Goal: Transaction & Acquisition: Register for event/course

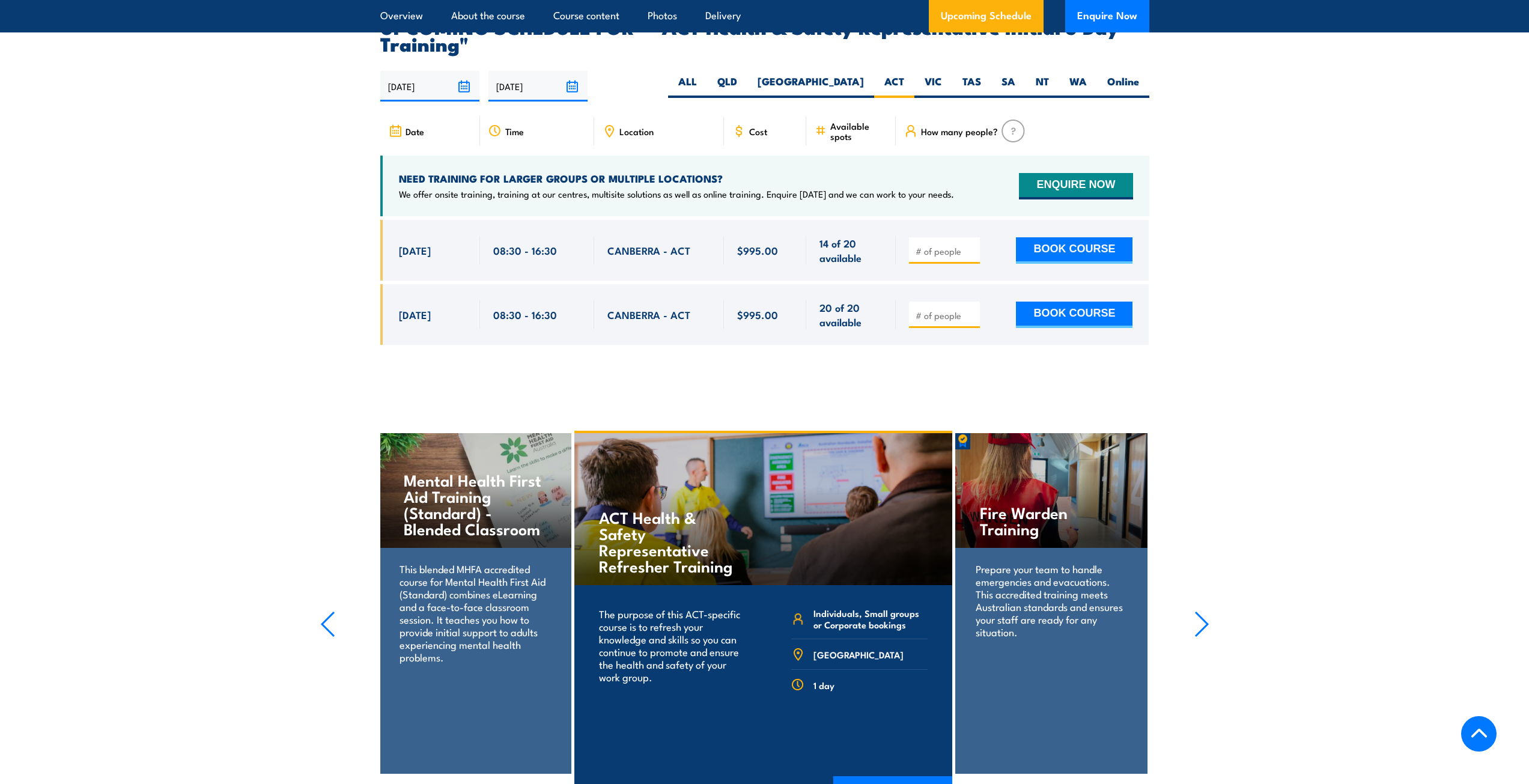
click at [948, 245] on input "number" at bounding box center [946, 251] width 60 height 12
type input "1"
click at [1059, 238] on button "BOOK COURSE" at bounding box center [1074, 251] width 116 height 27
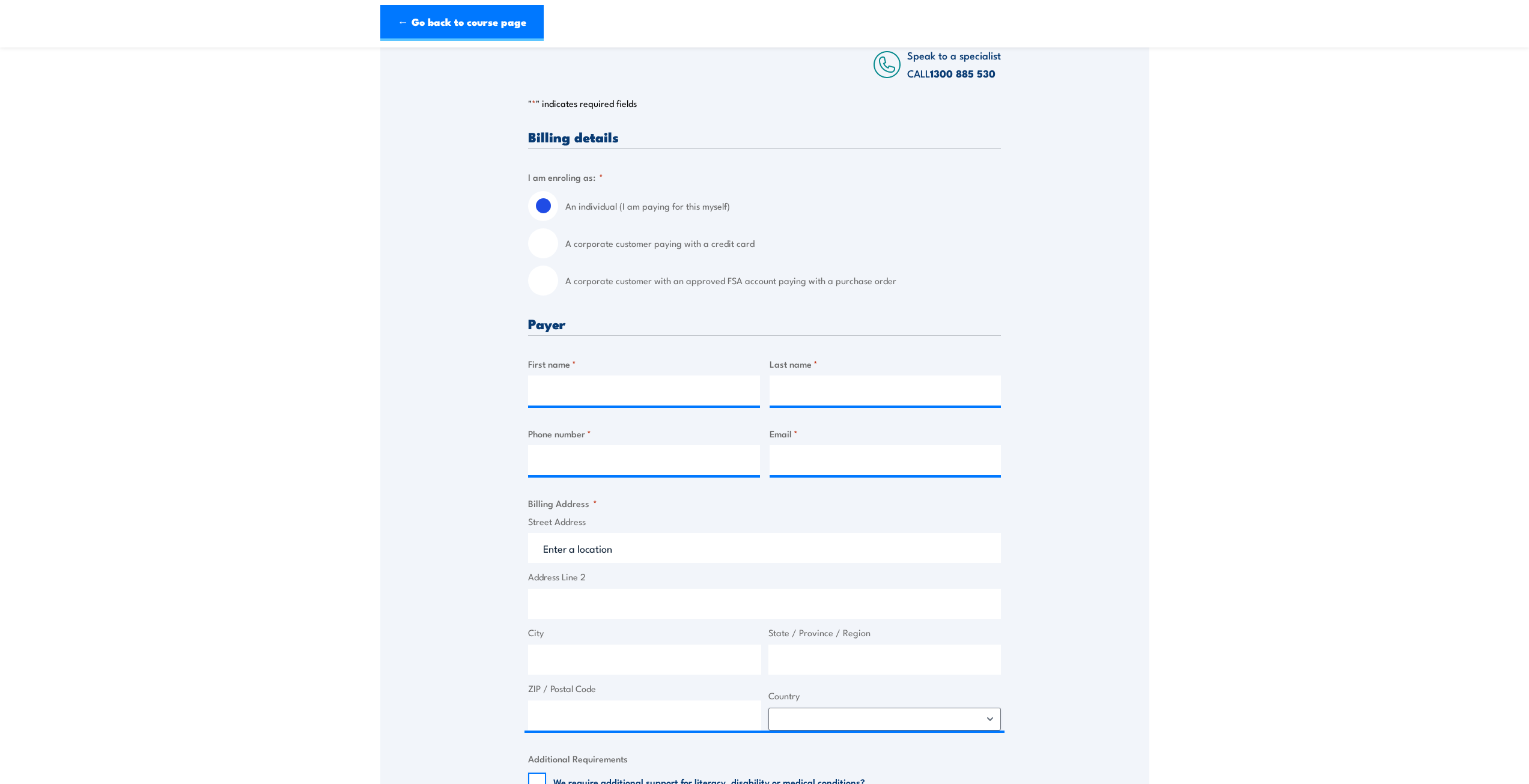
scroll to position [240, 0]
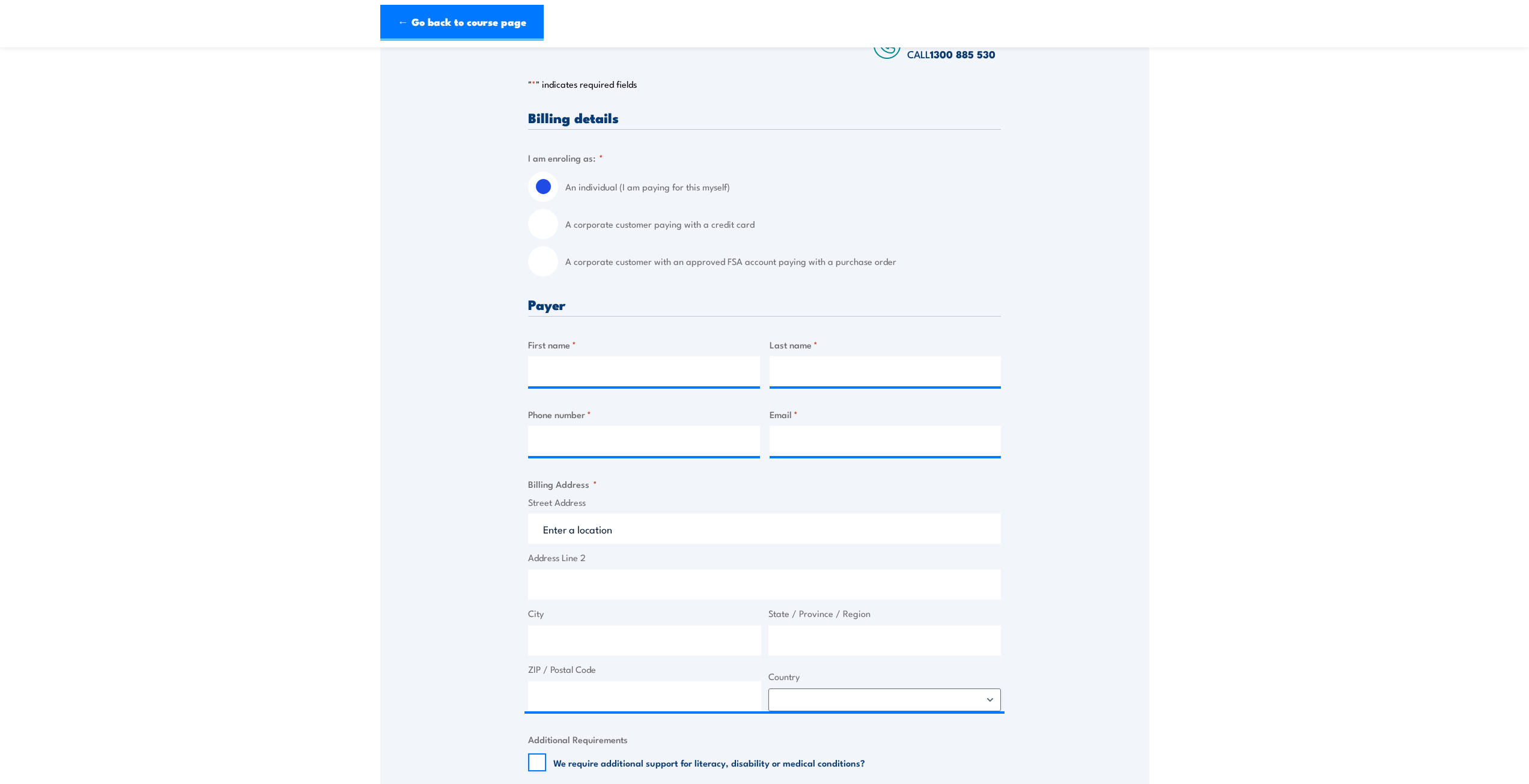
click at [664, 267] on label "A corporate customer with an approved FSA account paying with a purchase order" at bounding box center [783, 261] width 435 height 30
click at [558, 267] on input "A corporate customer with an approved FSA account paying with a purchase order" at bounding box center [543, 261] width 30 height 30
radio input "true"
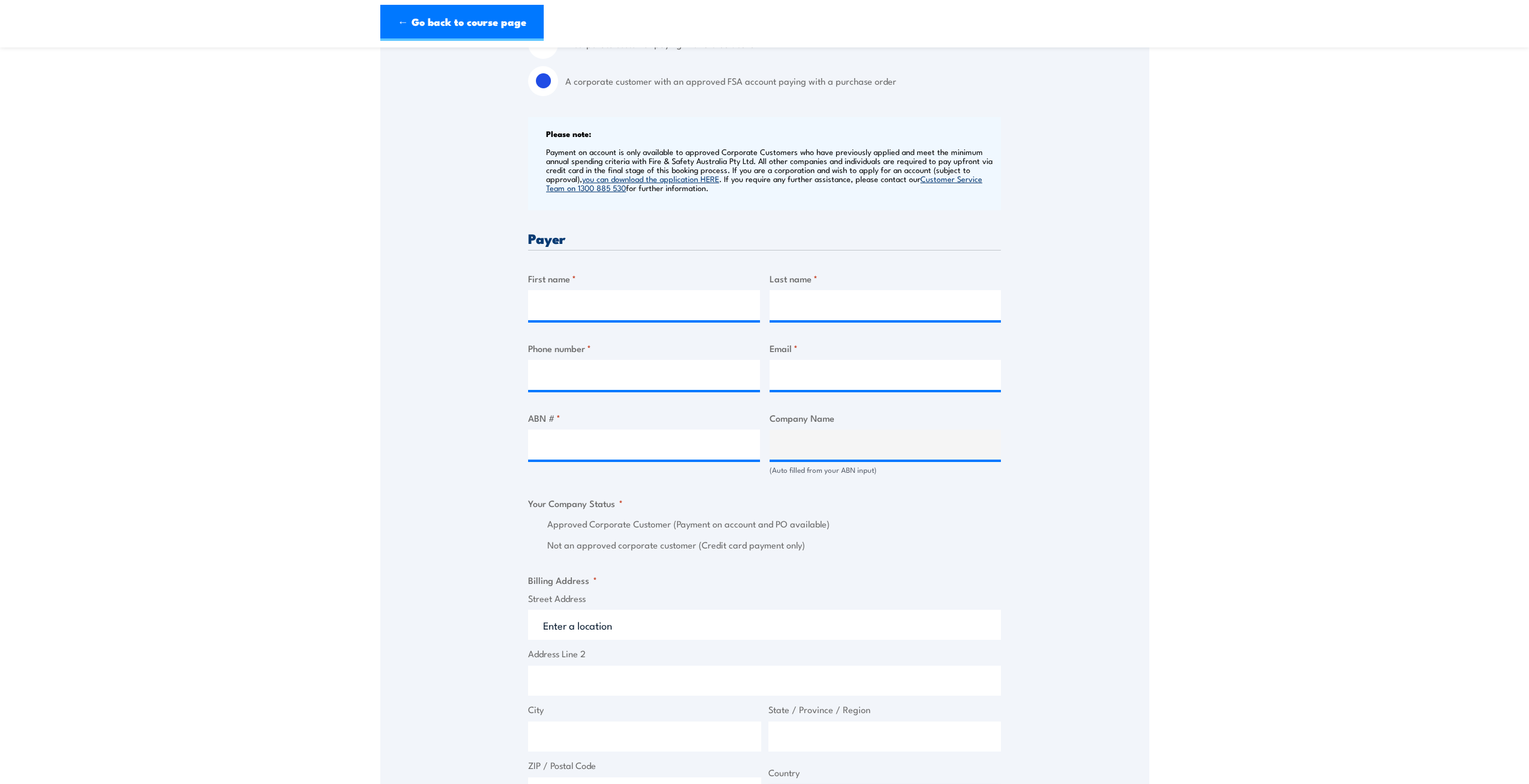
scroll to position [481, 0]
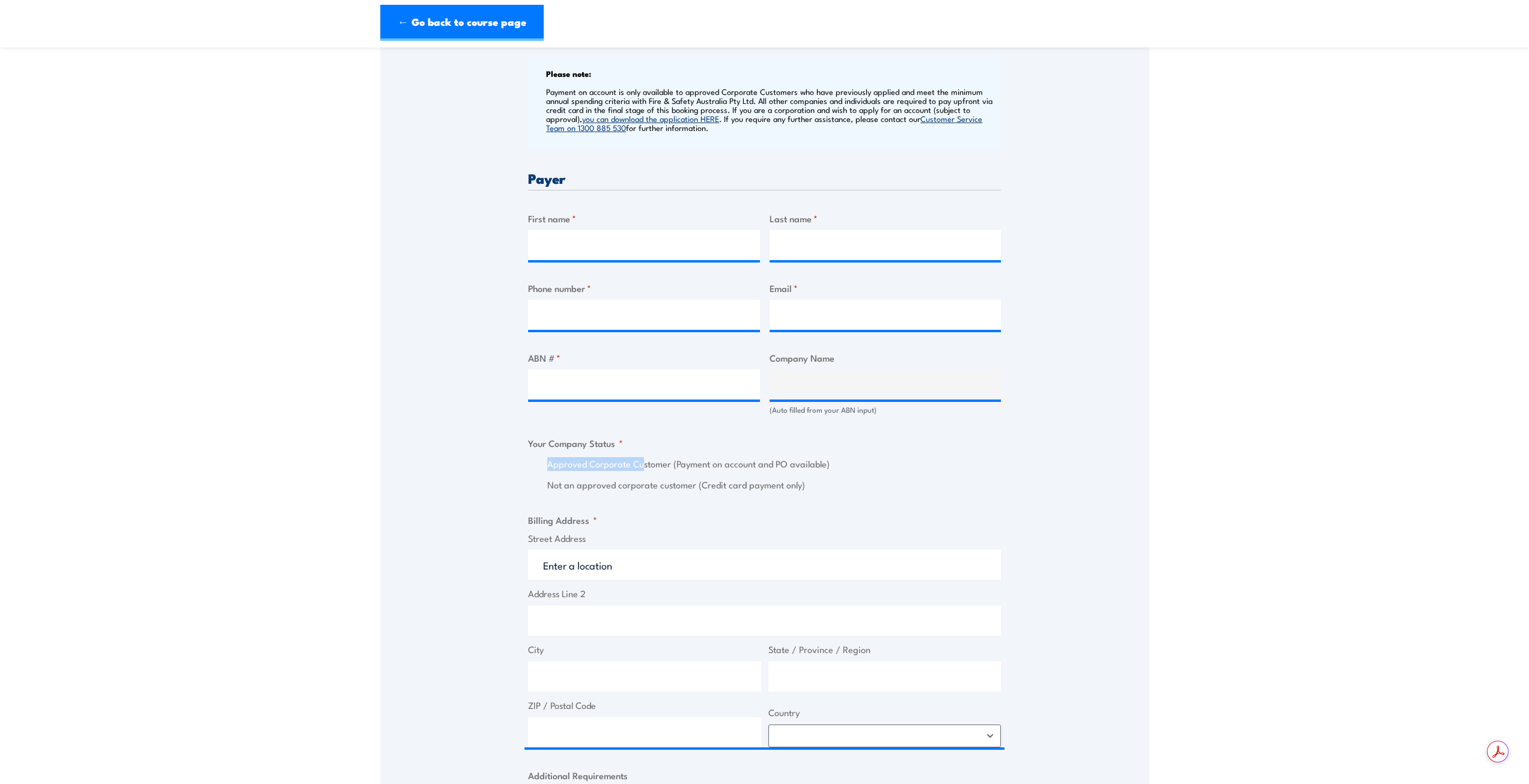
drag, startPoint x: 549, startPoint y: 475, endPoint x: 634, endPoint y: 473, distance: 85.0
click at [638, 471] on label "Approved Corporate Customer (Payment on account and PO available)" at bounding box center [774, 464] width 454 height 14
click at [634, 471] on label "Approved Corporate Customer (Payment on account and PO available)" at bounding box center [774, 464] width 454 height 14
drag, startPoint x: 690, startPoint y: 473, endPoint x: 795, endPoint y: 473, distance: 105.0
click at [795, 471] on label "Approved Corporate Customer (Payment on account and PO available)" at bounding box center [774, 464] width 454 height 14
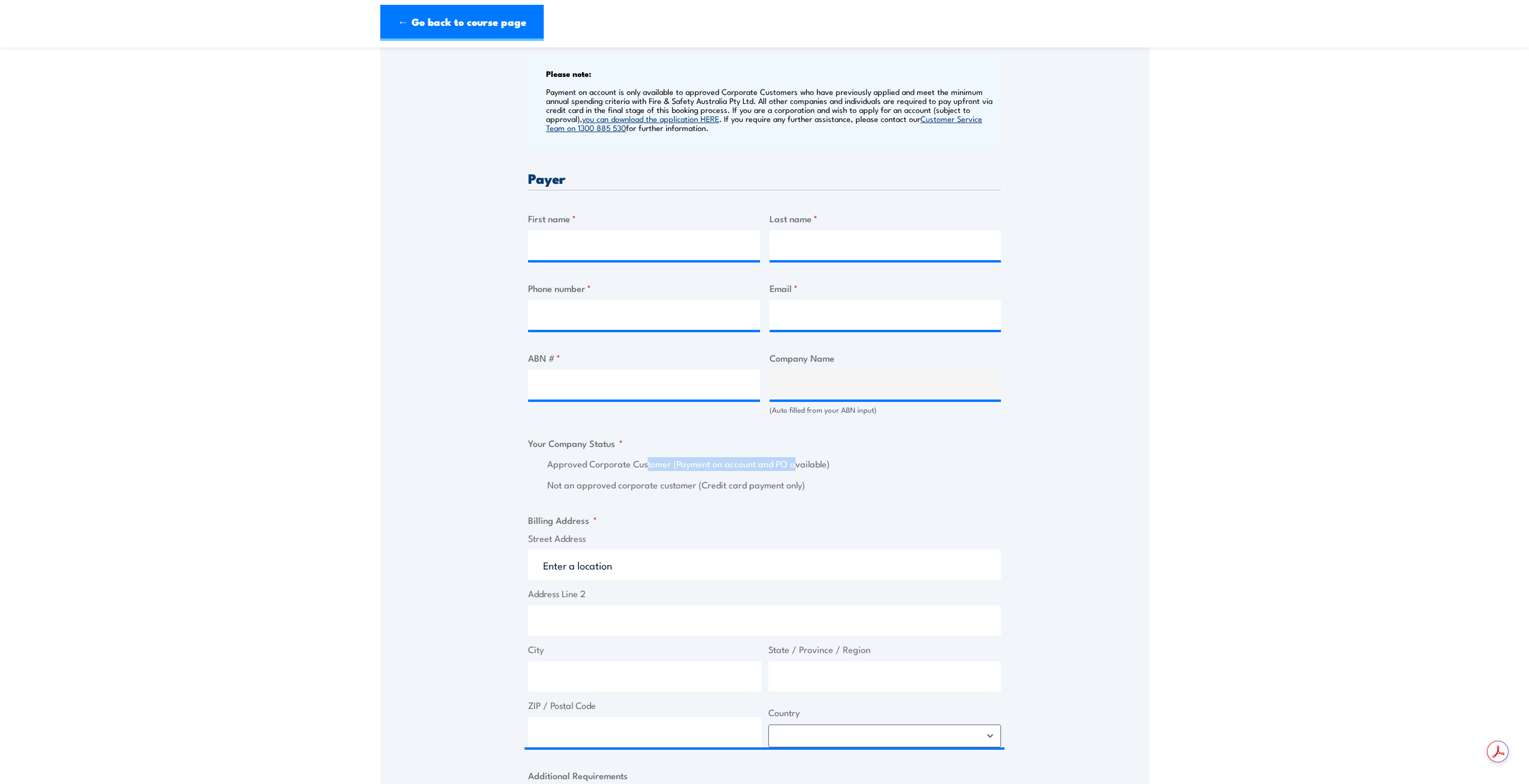
click at [795, 471] on label "Approved Corporate Customer (Payment on account and PO available)" at bounding box center [774, 464] width 454 height 14
drag, startPoint x: 612, startPoint y: 491, endPoint x: 730, endPoint y: 491, distance: 118.0
click at [730, 491] on label "Not an approved corporate customer (Credit card payment only)" at bounding box center [774, 485] width 454 height 14
click at [730, 490] on label "Not an approved corporate customer (Credit card payment only)" at bounding box center [774, 485] width 454 height 14
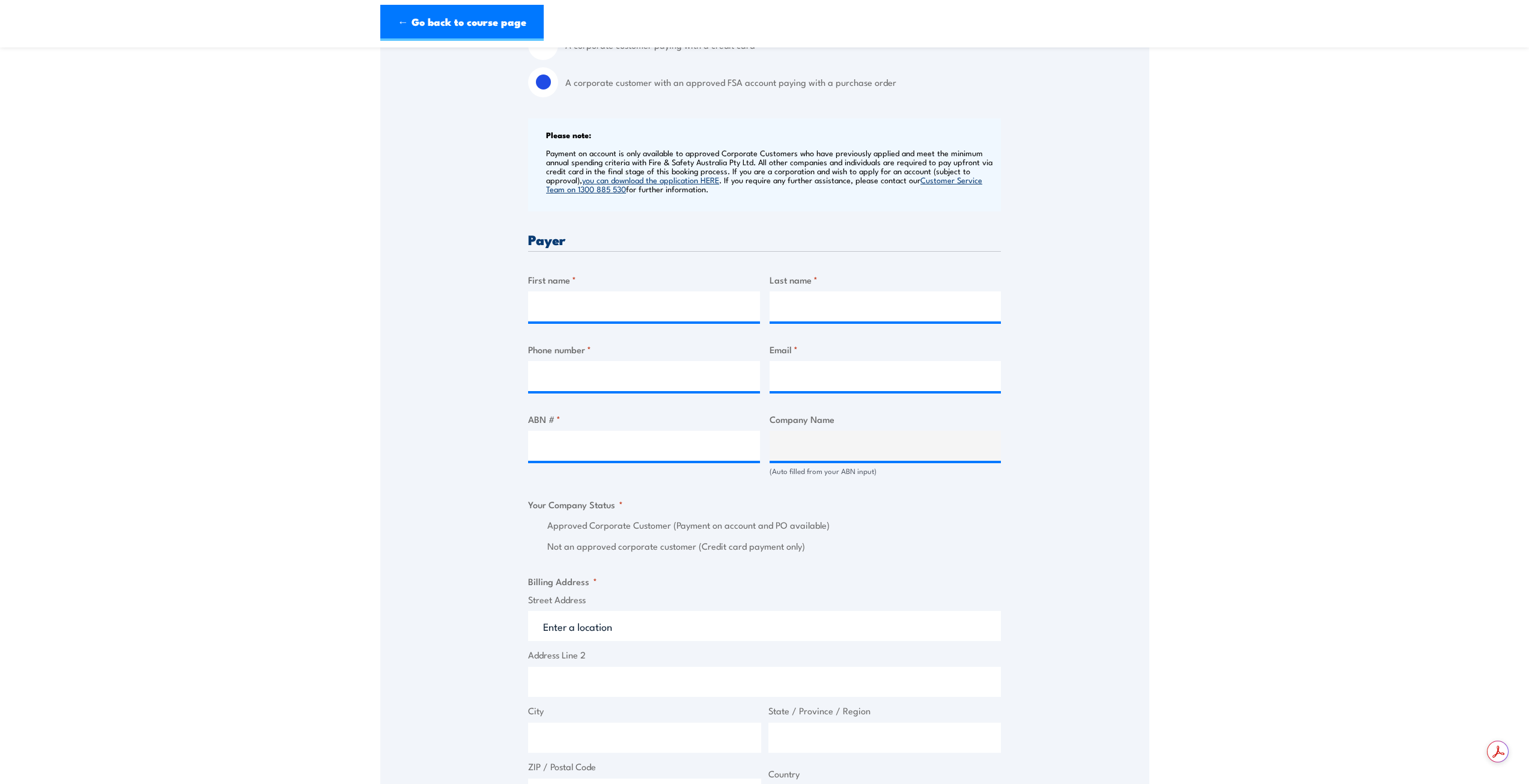
scroll to position [421, 0]
drag, startPoint x: 627, startPoint y: 331, endPoint x: 621, endPoint y: 334, distance: 6.7
click at [627, 335] on div "Billing details I am enroling as: * An individual (I am paying for this myself)…" at bounding box center [764, 542] width 473 height 1223
click at [608, 315] on input "First name *" at bounding box center [644, 305] width 232 height 30
type input "Larissa"
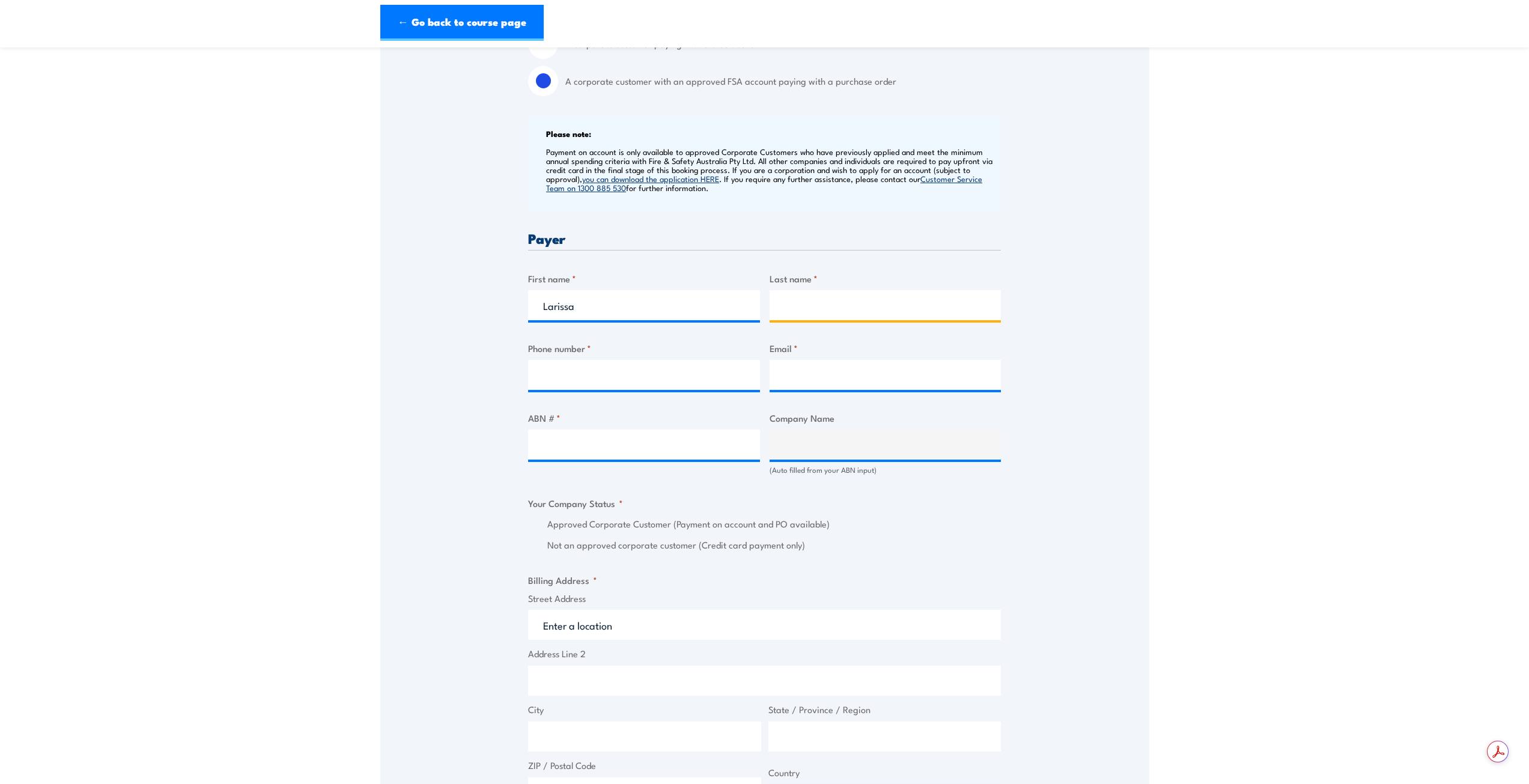
type input "A"
type input "Sellars"
type input "0262071466"
type input "l"
type input "CYFBusinessServices@act.gov.au"
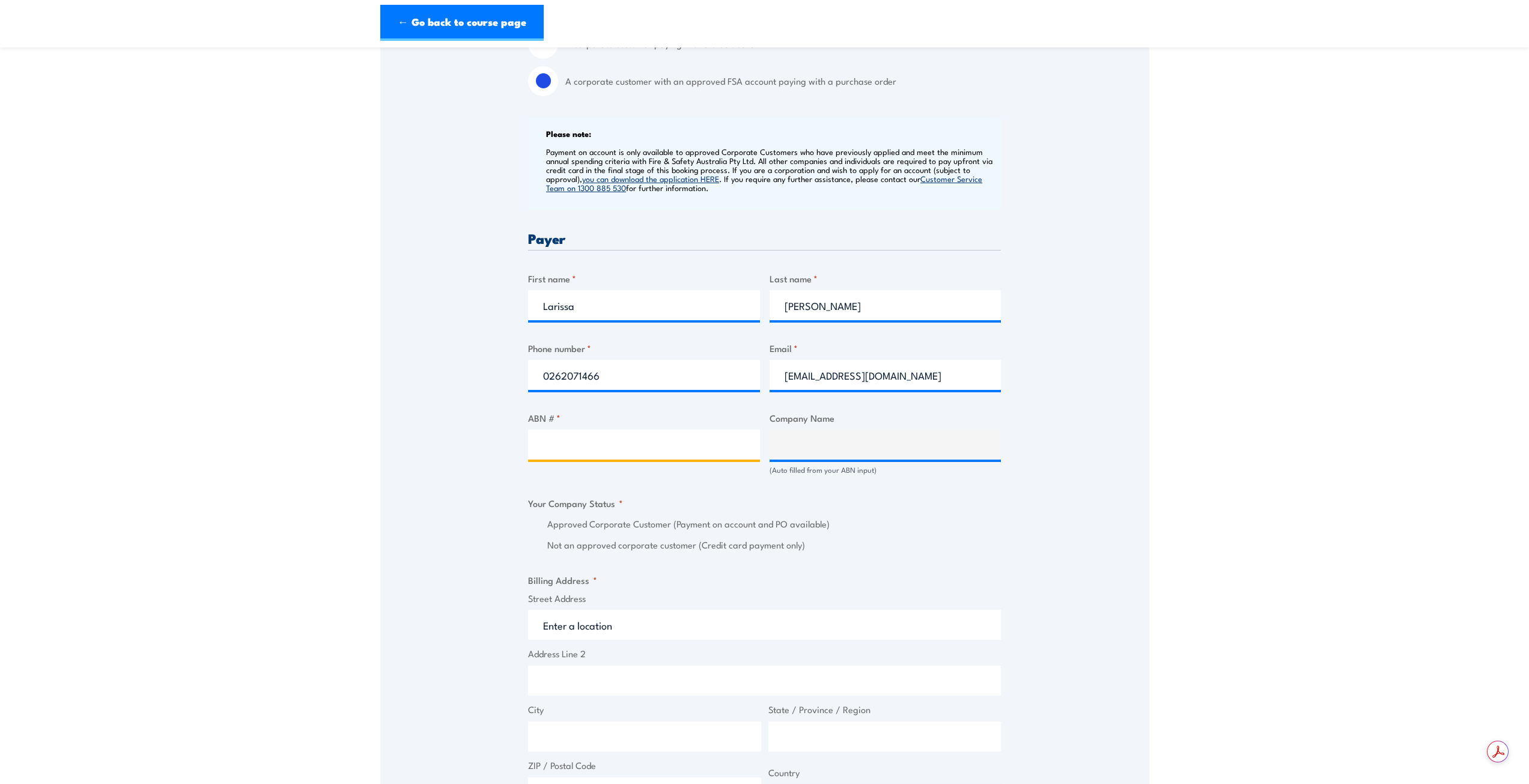
click at [644, 451] on input "ABN # *" at bounding box center [644, 444] width 232 height 30
paste input "26 471 407 289"
type input "26 471 407 289"
type input "HEALTH AND COMMUNITY SERVICES DIRECTORATE"
radio input "true"
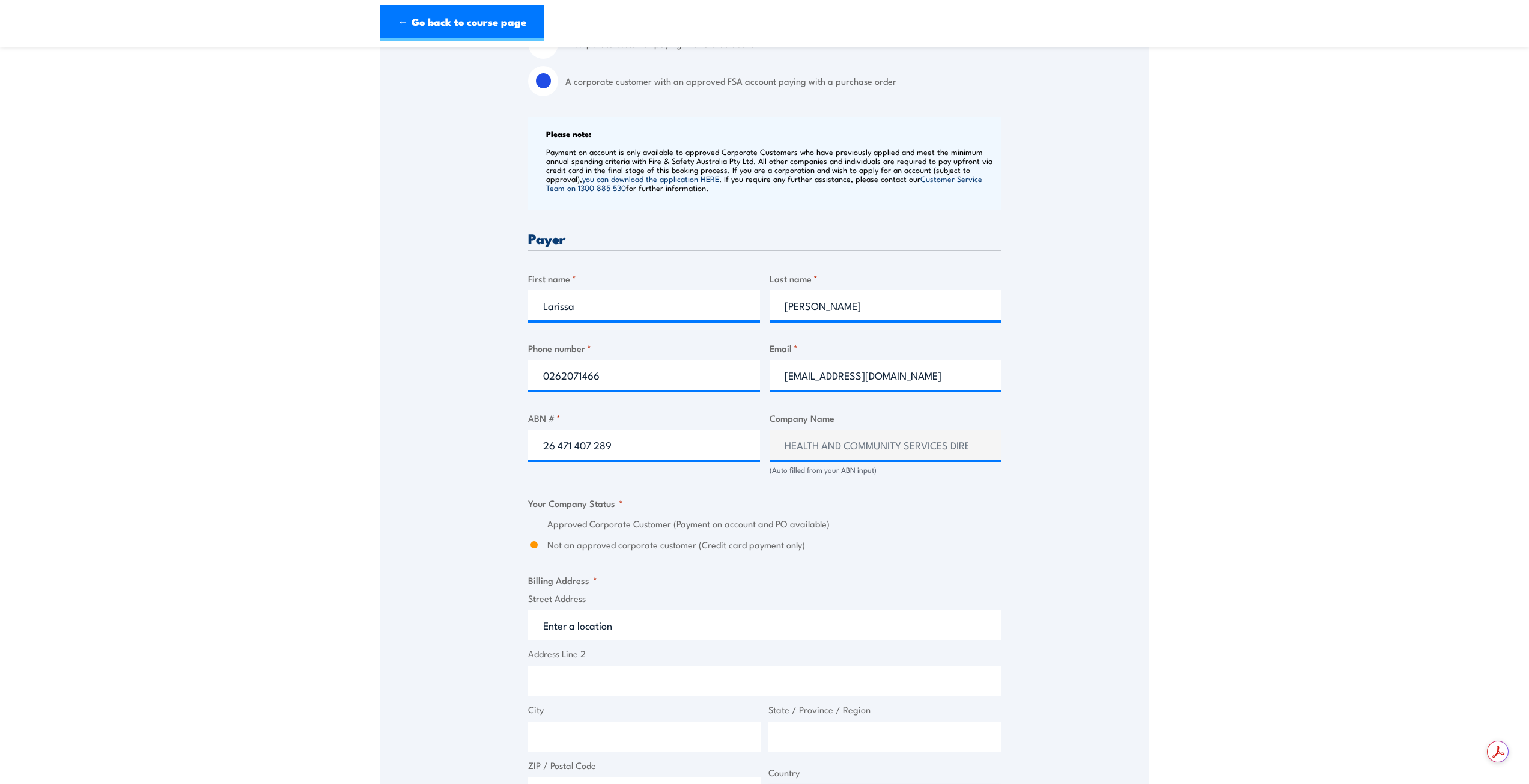
click at [880, 494] on div "Billing details I am enroling as: * An individual (I am paying for this myself)…" at bounding box center [764, 542] width 473 height 1223
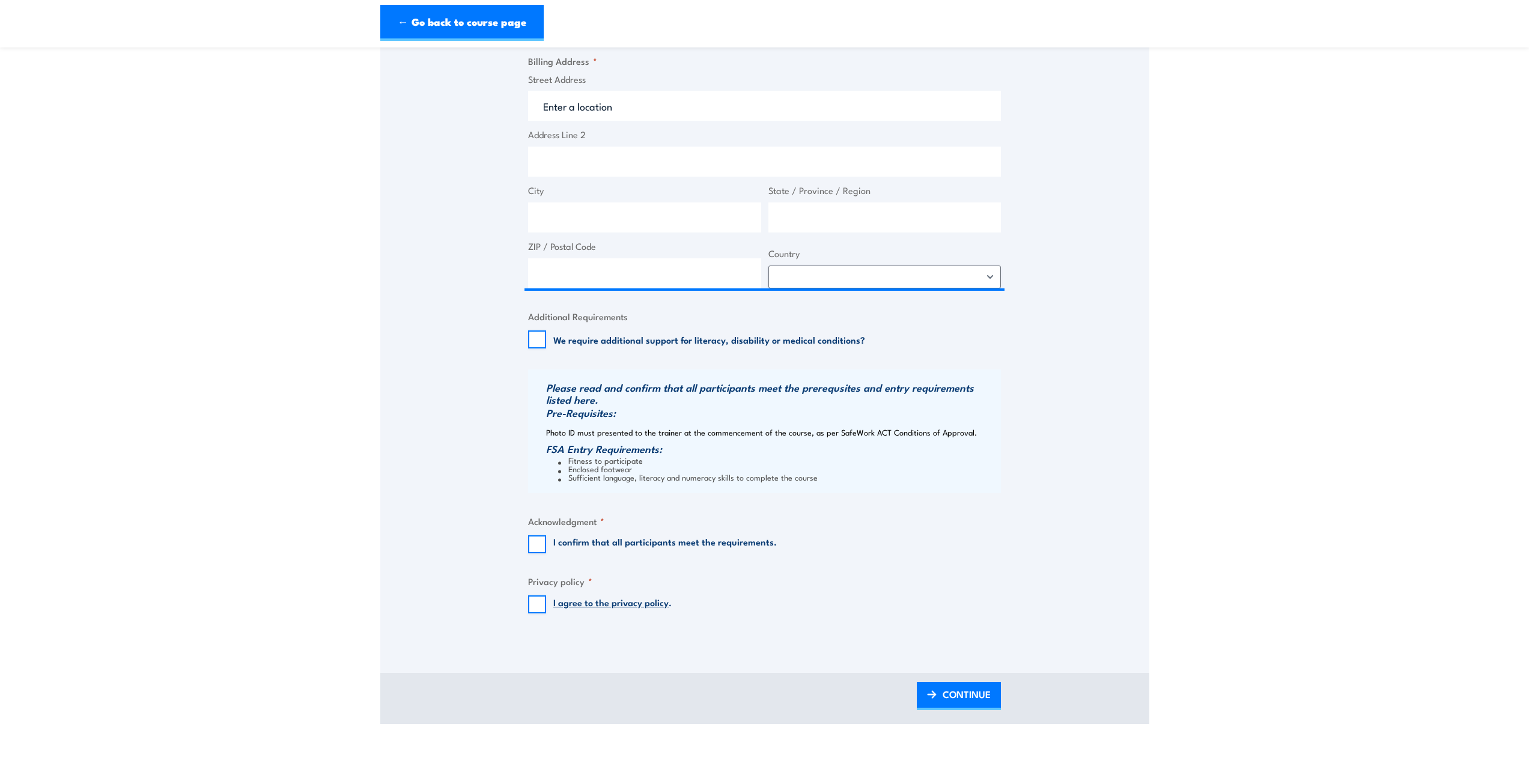
scroll to position [961, 0]
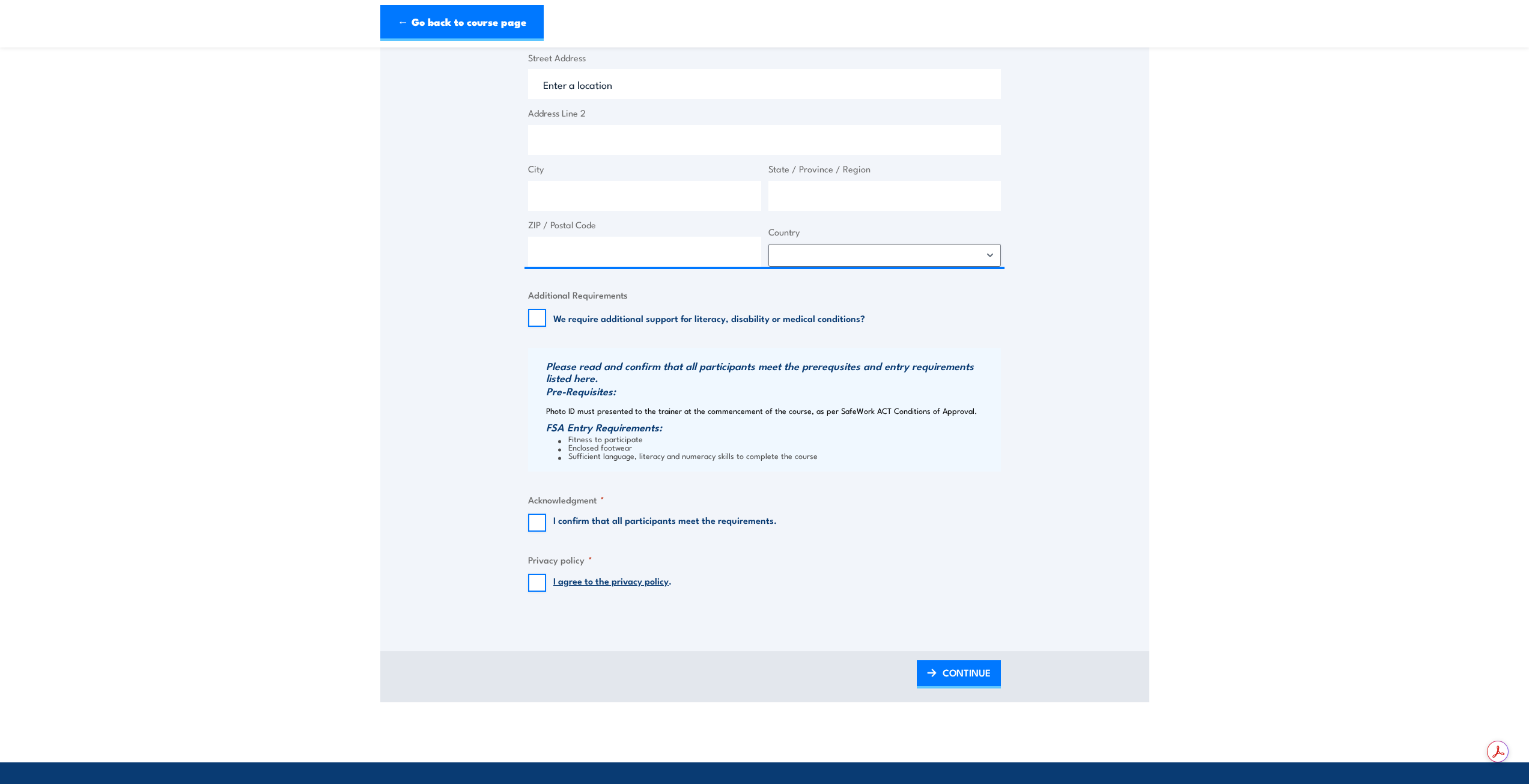
click at [642, 532] on label "I confirm that all participants meet the requirements." at bounding box center [665, 522] width 224 height 18
click at [546, 532] on input "I confirm that all participants meet the requirements." at bounding box center [537, 522] width 18 height 18
checkbox input "true"
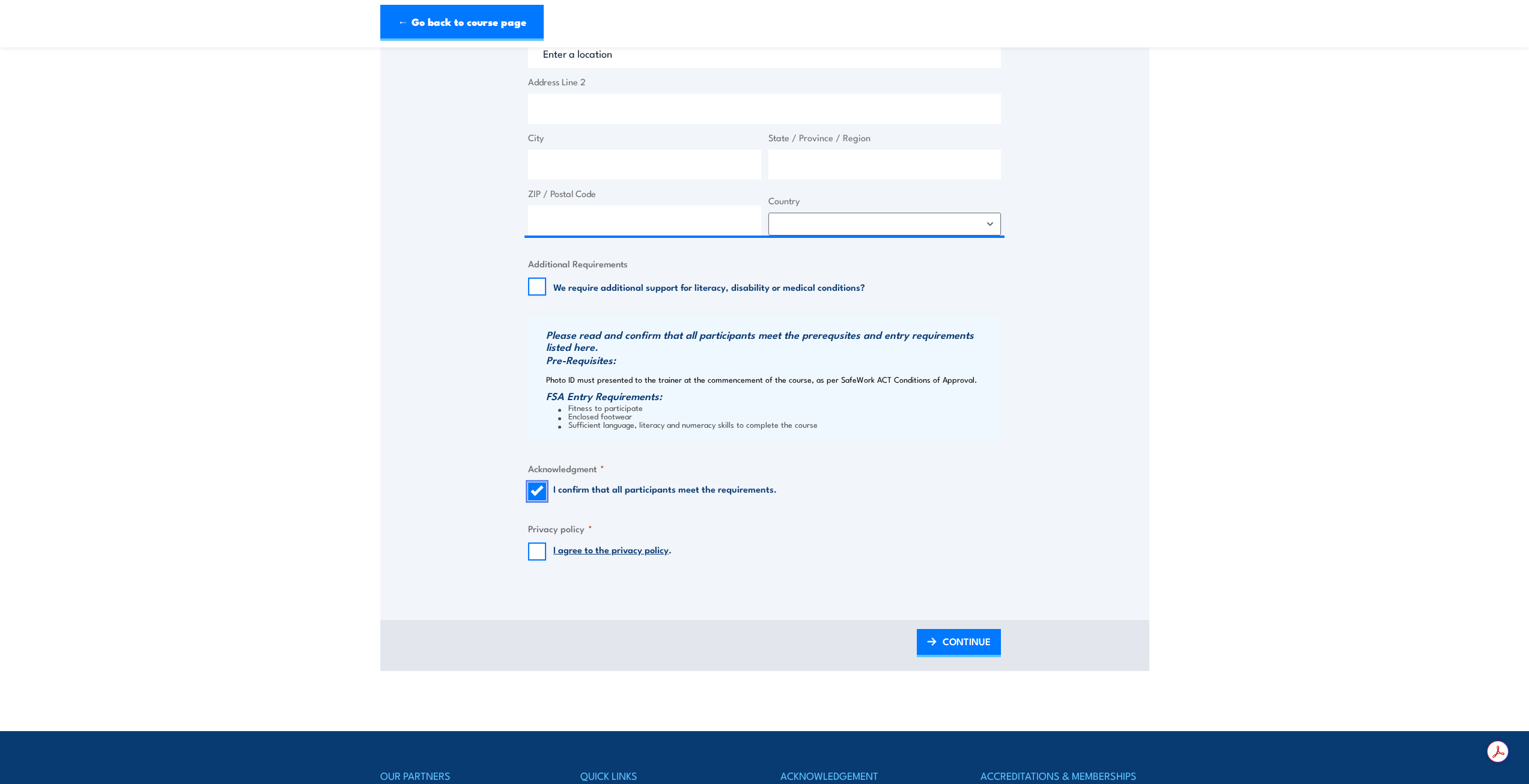
scroll to position [1081, 0]
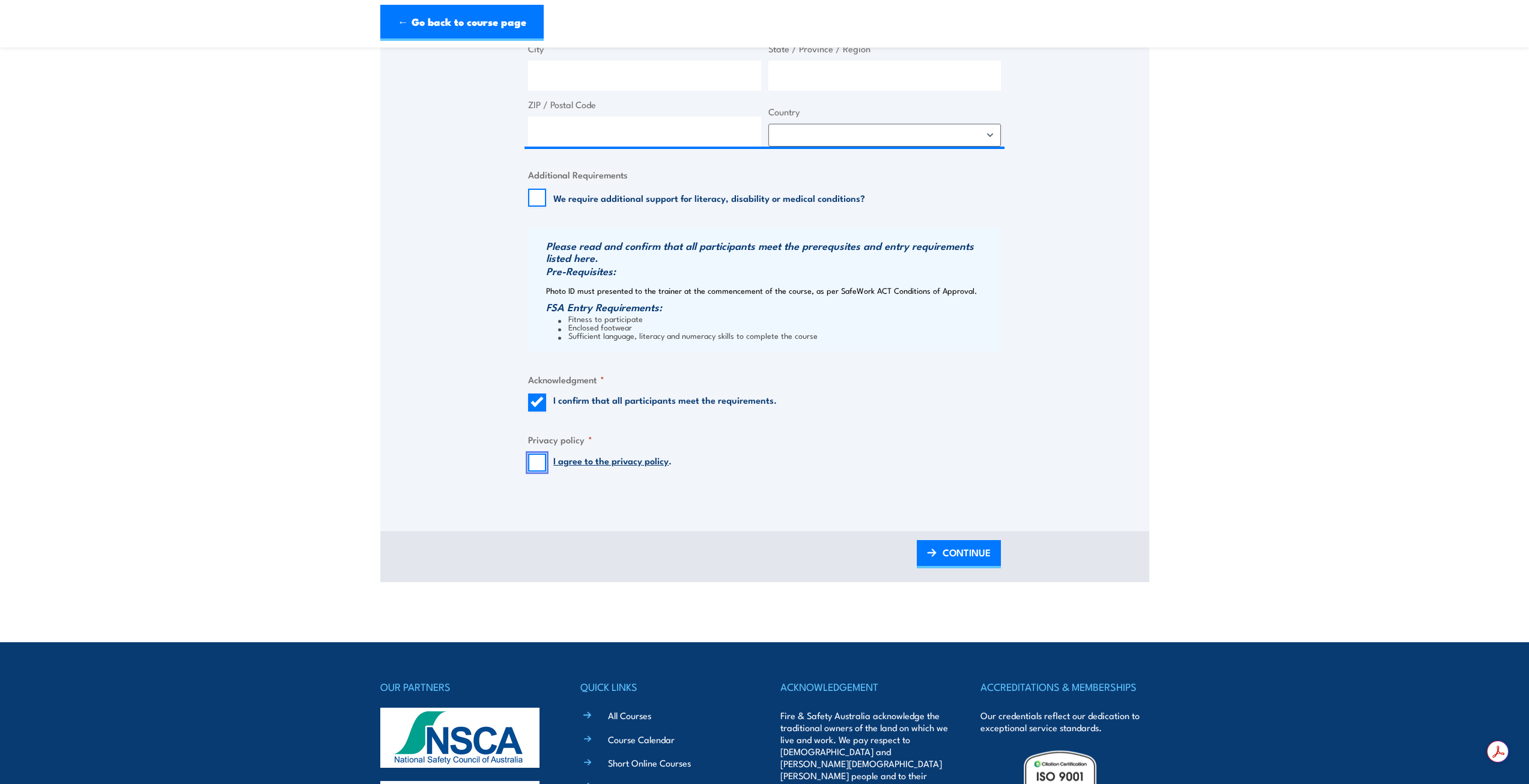
click at [539, 472] on input "I agree to the privacy policy ." at bounding box center [537, 463] width 18 height 18
checkbox input "true"
click at [967, 568] on span "CONTINUE" at bounding box center [967, 552] width 48 height 32
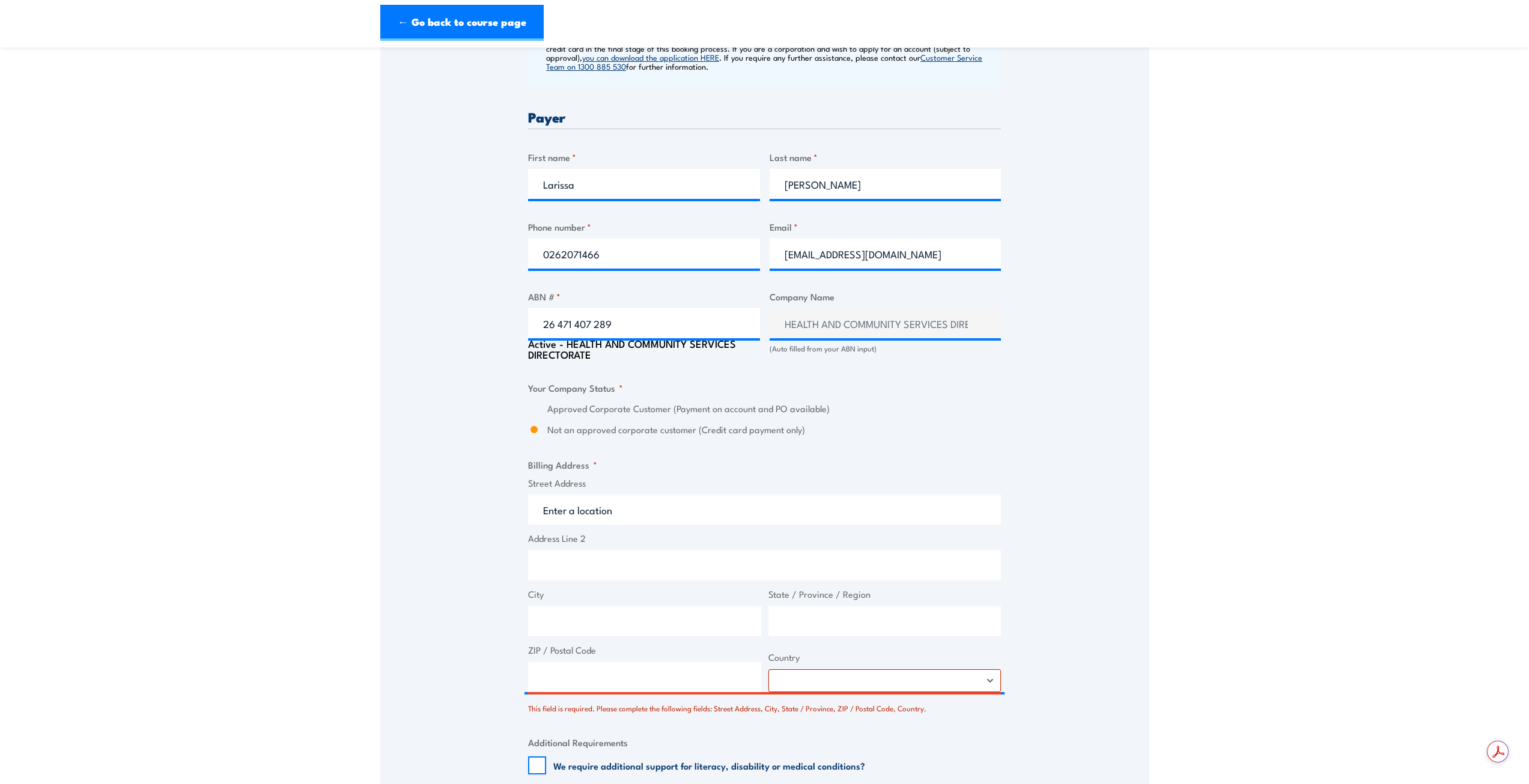
scroll to position [721, 0]
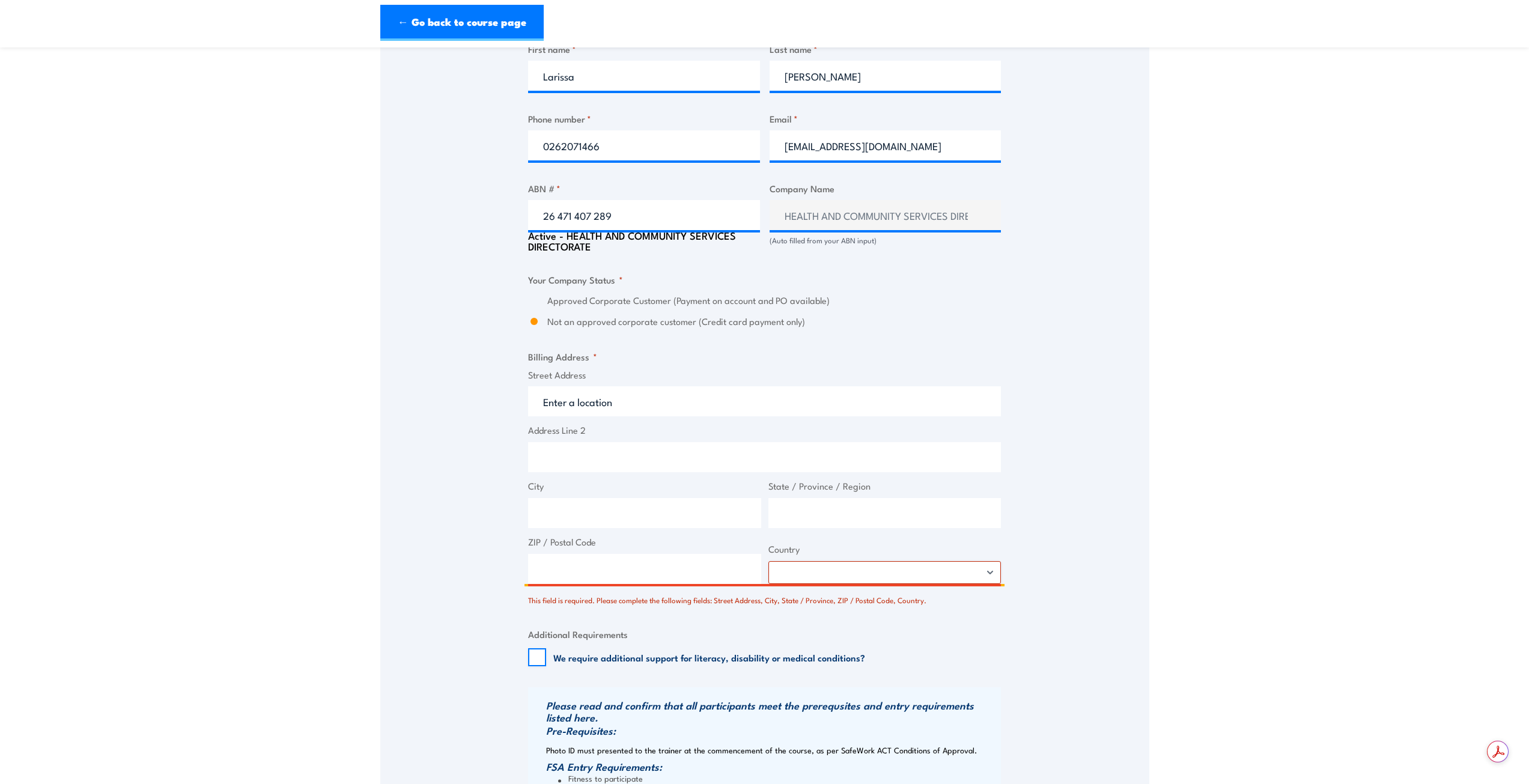
click at [765, 417] on input "Street Address" at bounding box center [764, 401] width 473 height 30
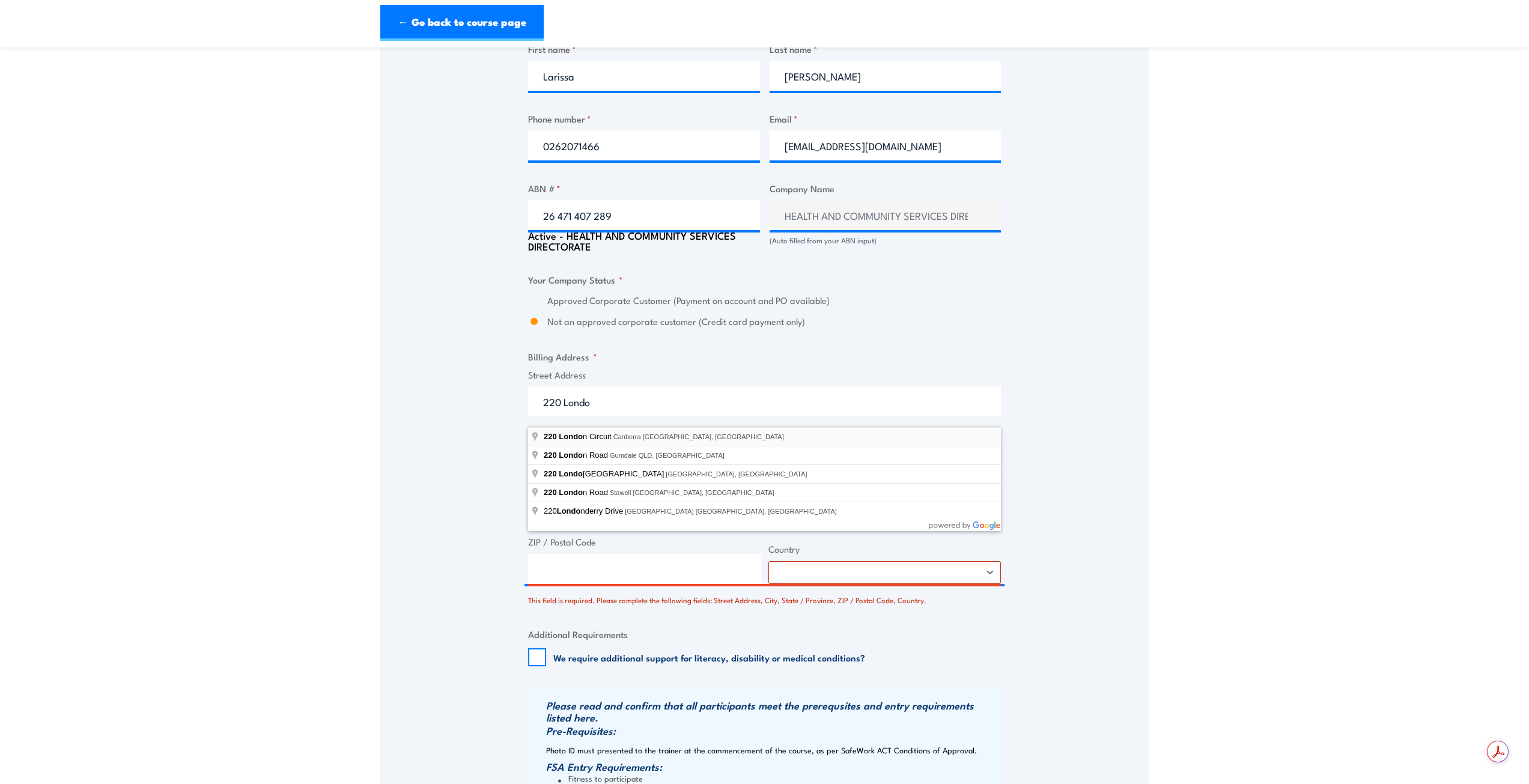
type input "220 London Circuit, Canberra ACT, Australia"
type input "220 London Cct"
type input "Canberra"
type input "[GEOGRAPHIC_DATA]"
type input "2601"
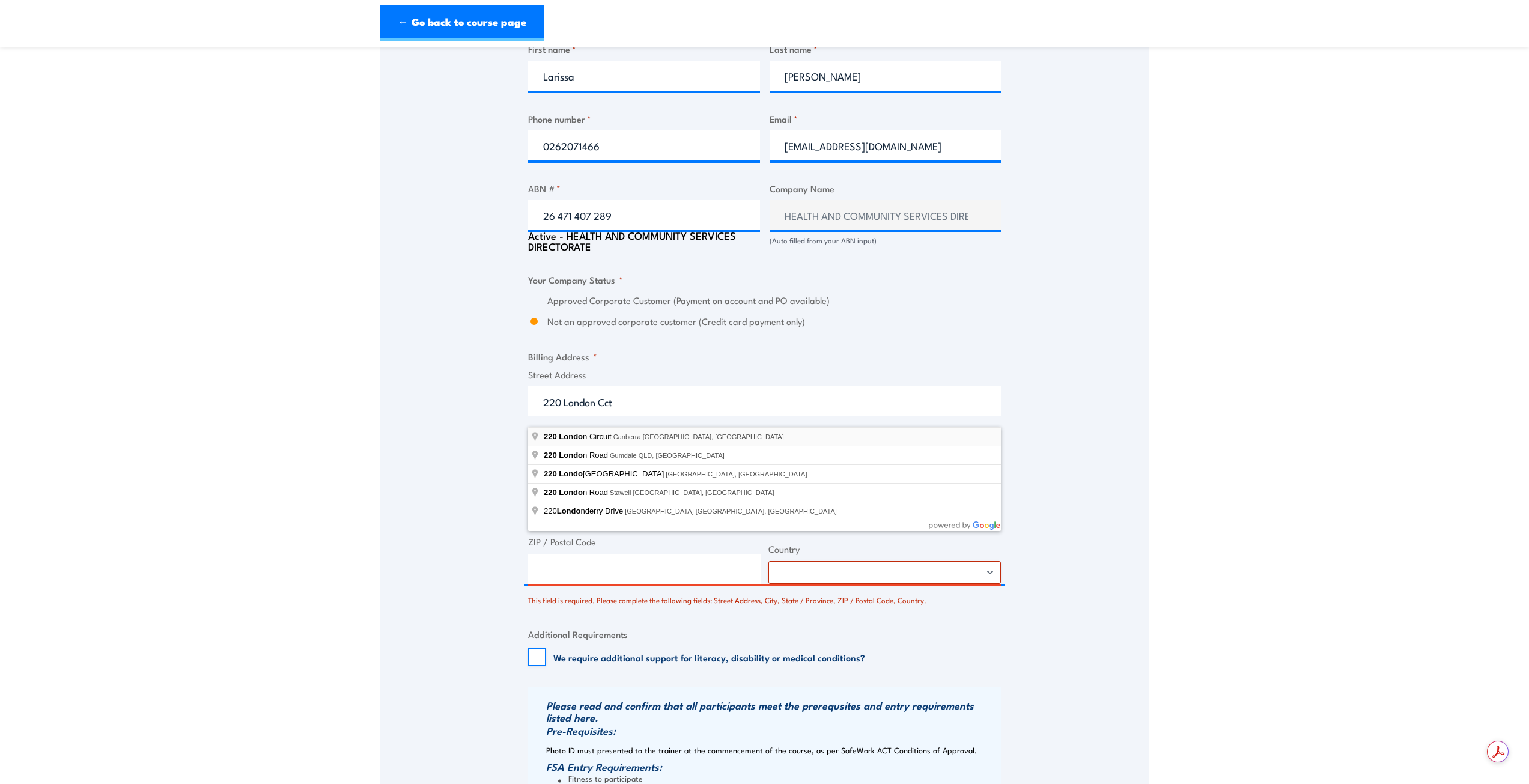
select select "Australia"
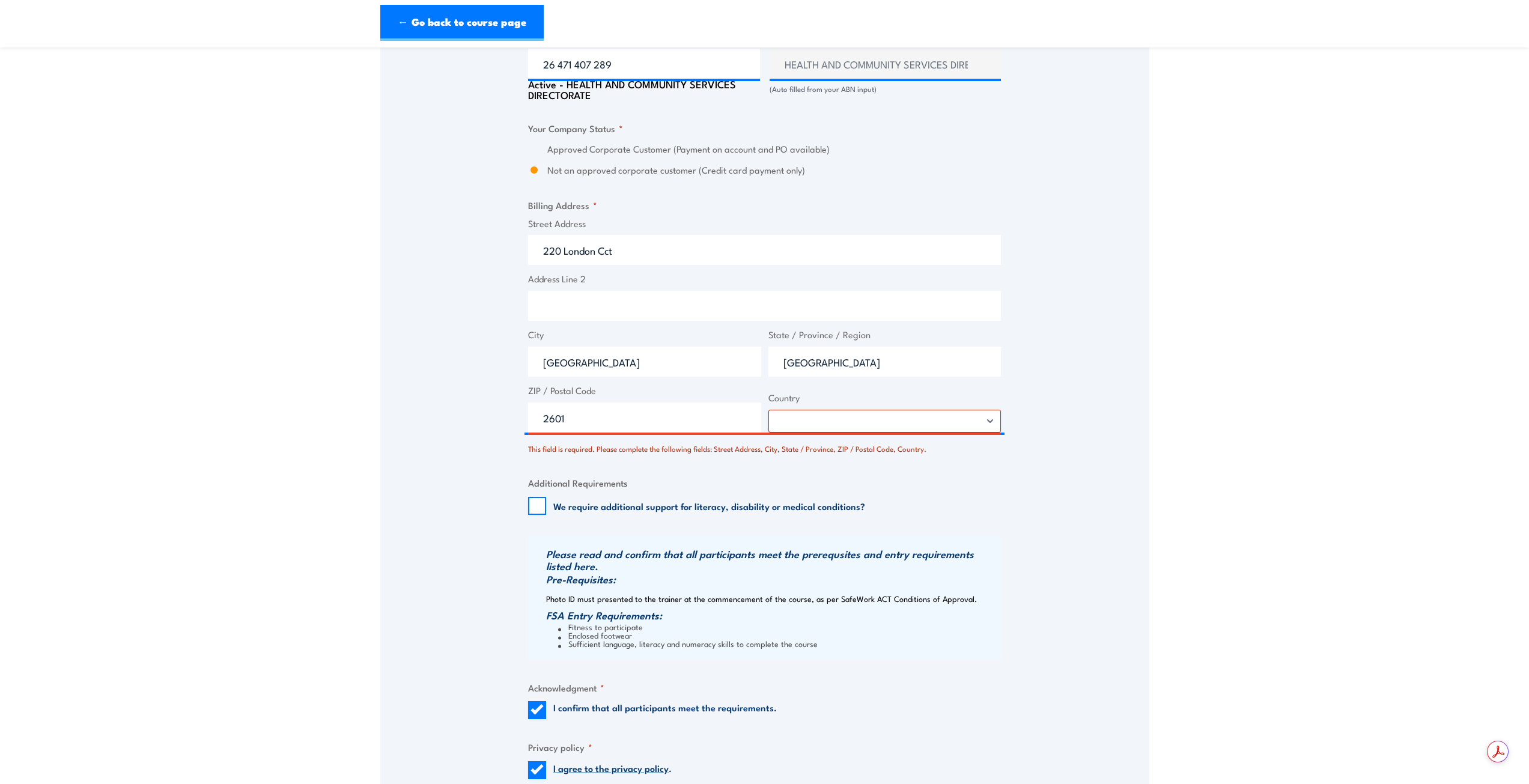
scroll to position [901, 0]
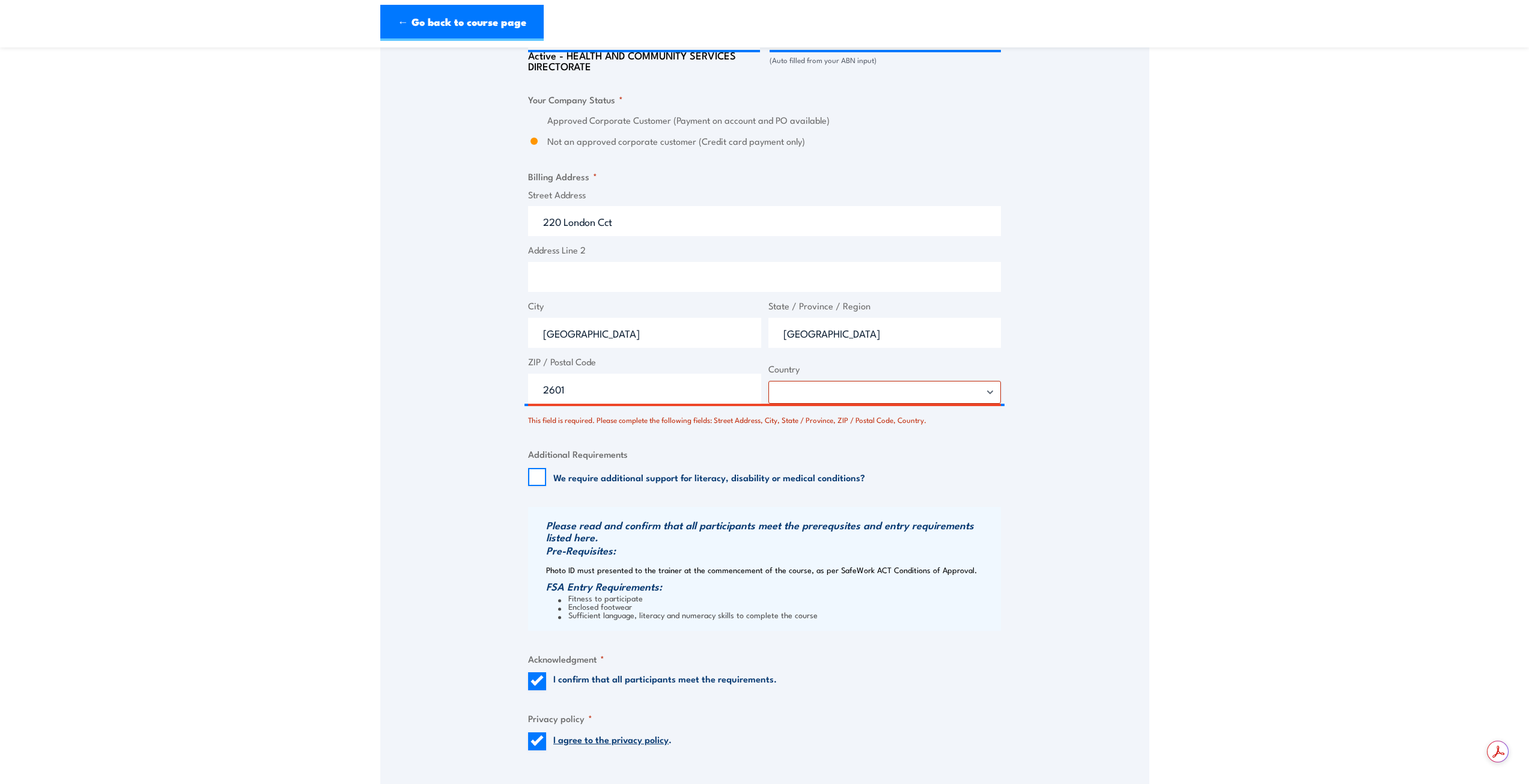
click at [1072, 482] on div "Speak to a specialist CALL 1300 885 530 CALL 1300 885 530 There was a problem w…" at bounding box center [764, 50] width 769 height 1452
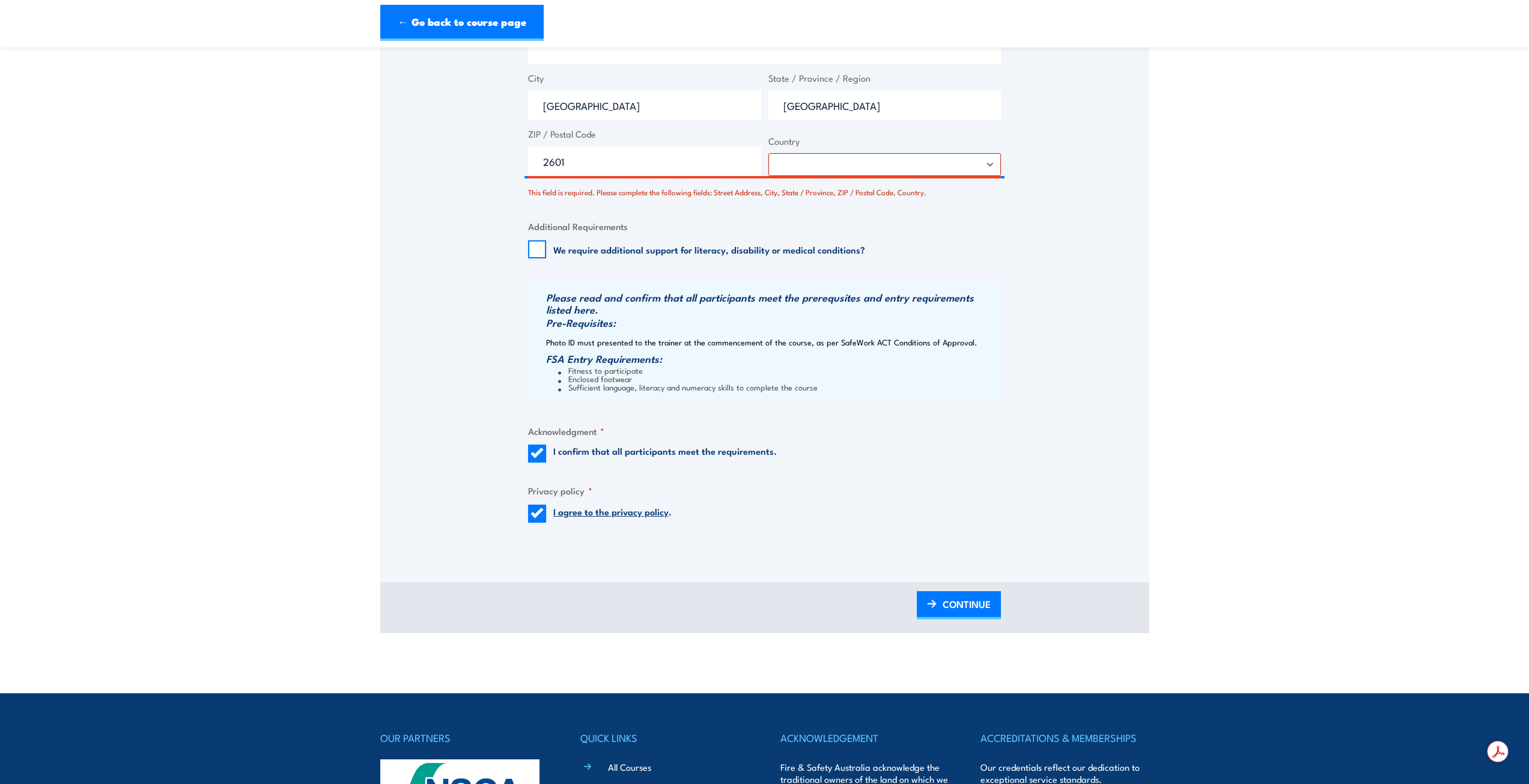
scroll to position [1201, 0]
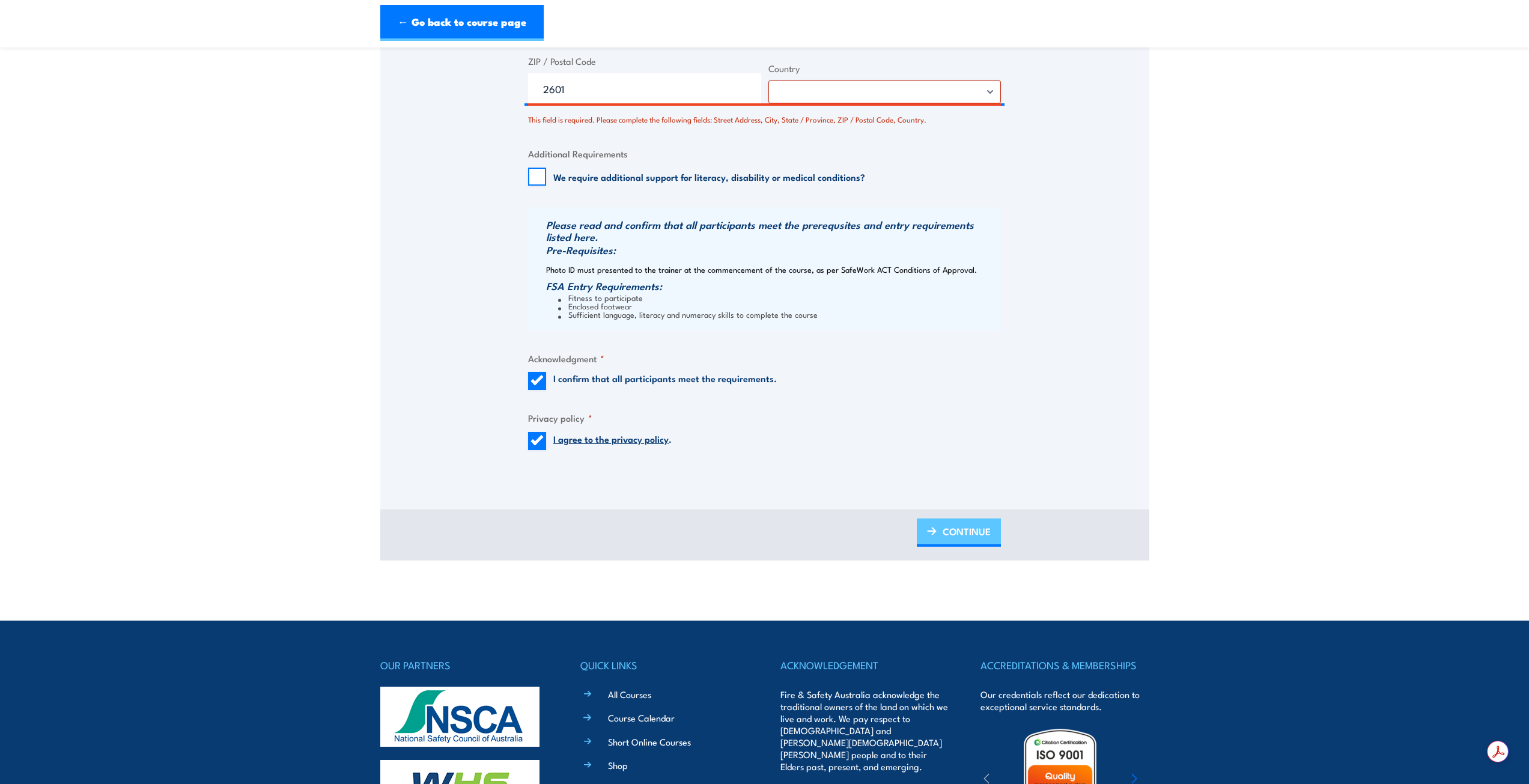
click at [961, 534] on span "CONTINUE" at bounding box center [967, 532] width 48 height 32
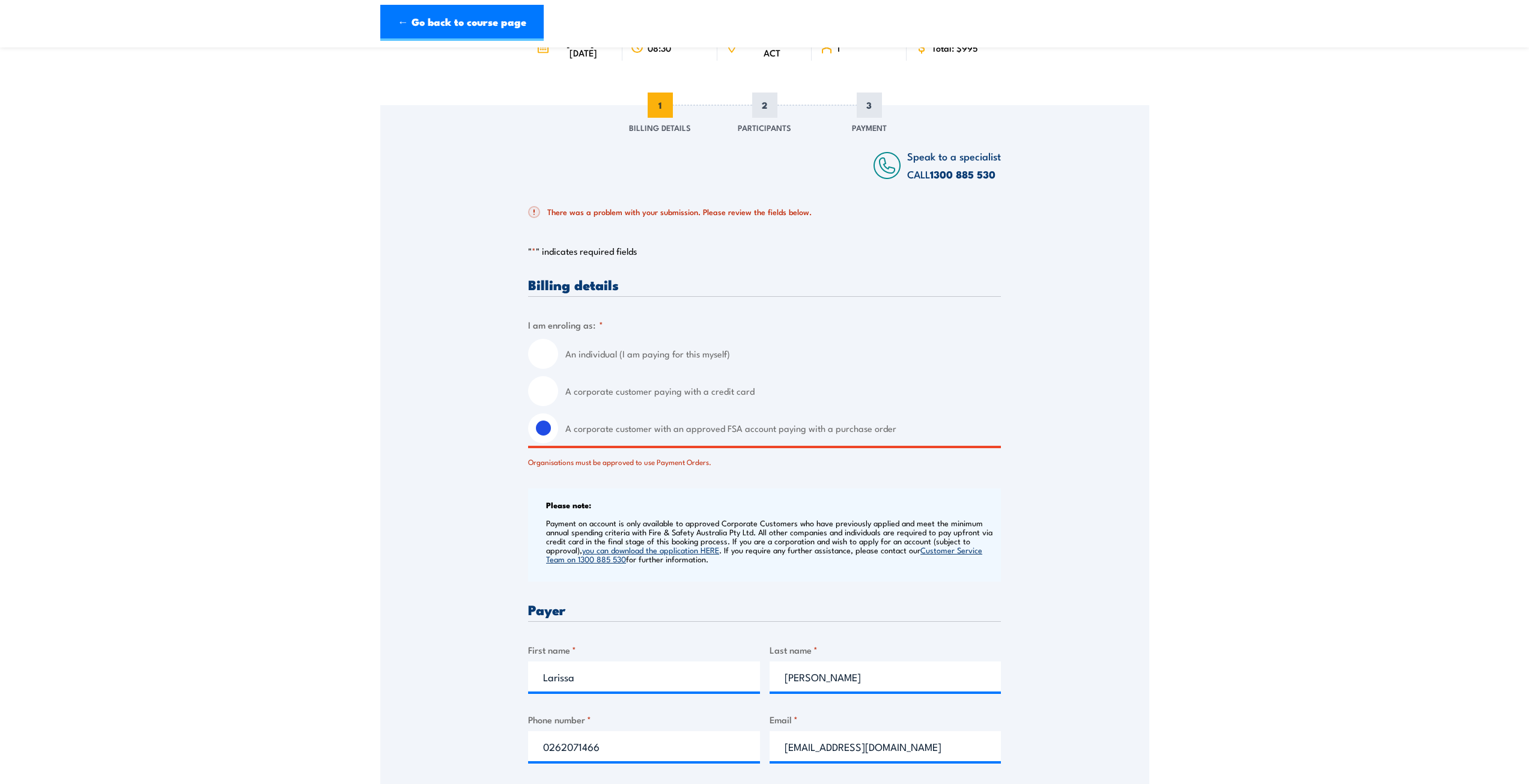
scroll to position [60, 0]
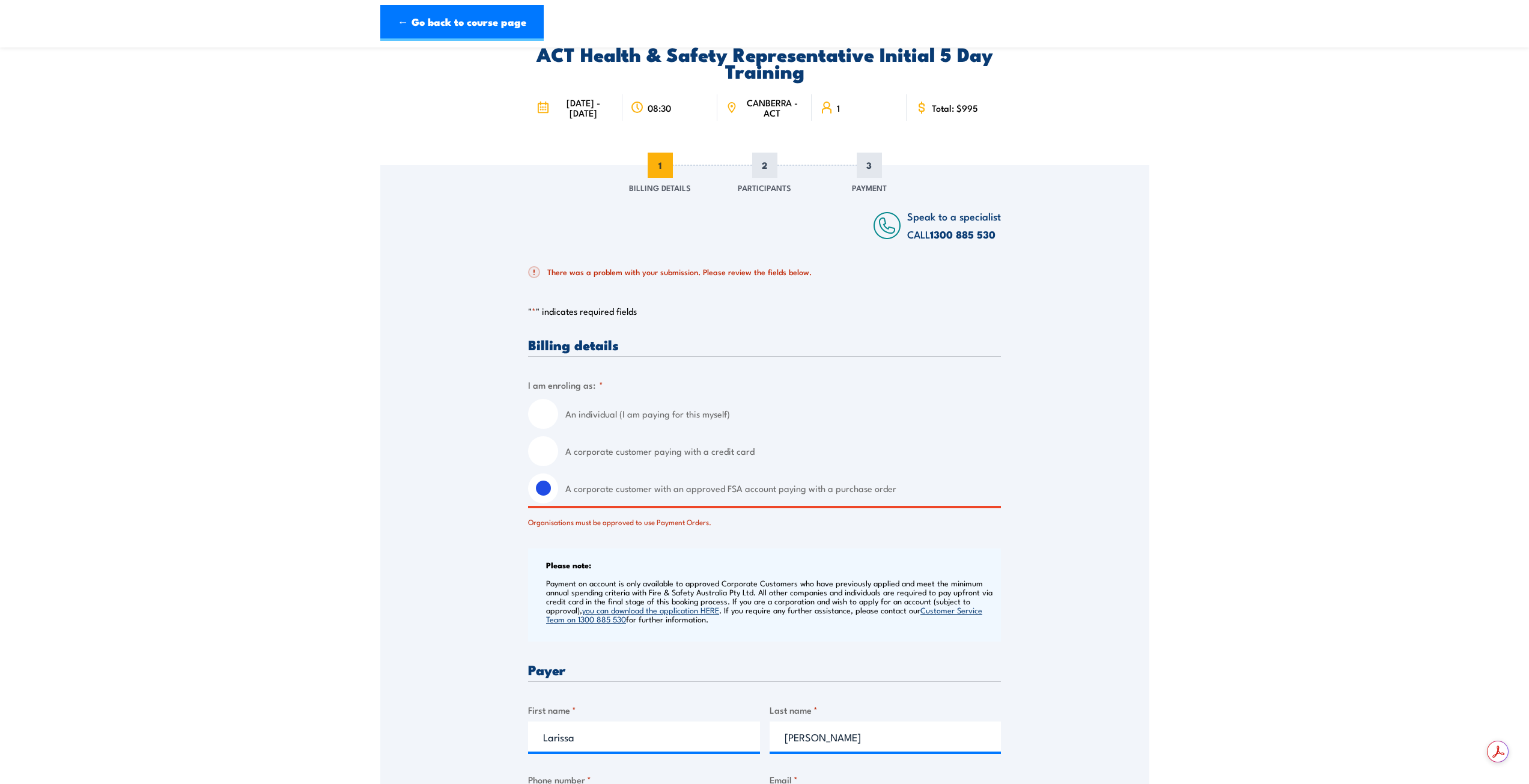
click at [710, 463] on label "A corporate customer paying with a credit card" at bounding box center [783, 451] width 435 height 30
click at [558, 463] on input "A corporate customer paying with a credit card" at bounding box center [543, 451] width 30 height 30
radio input "true"
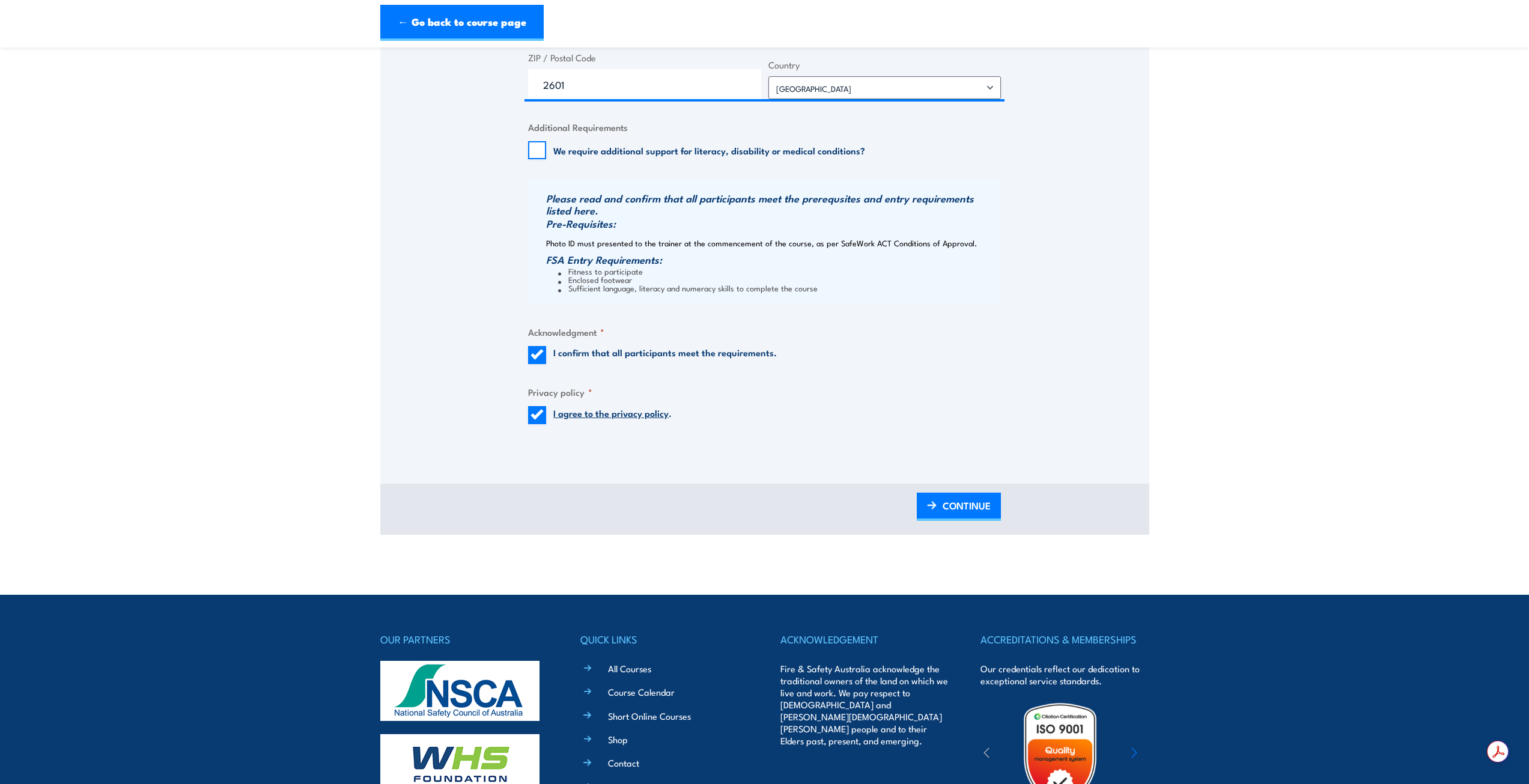
scroll to position [1201, 0]
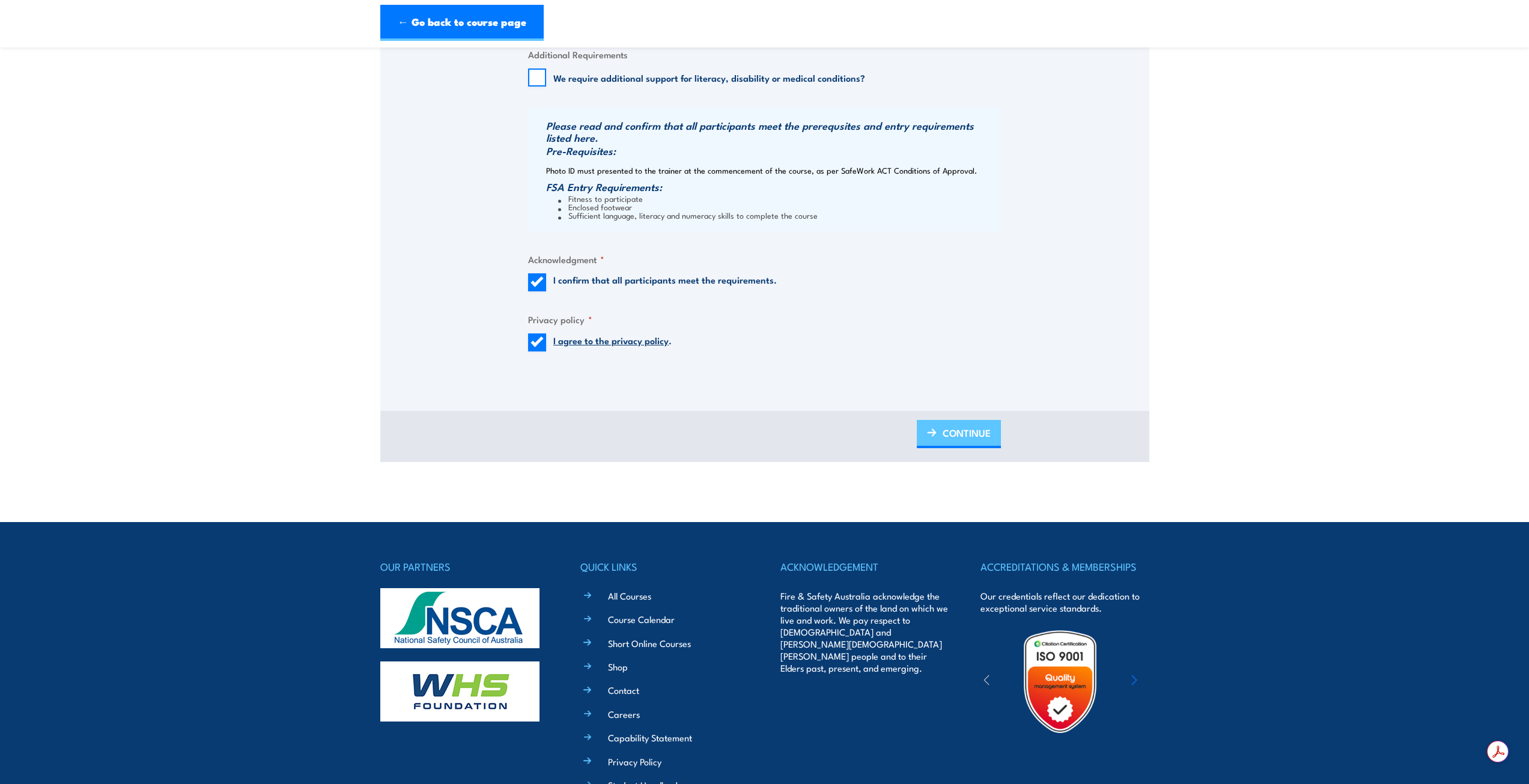
click at [959, 449] on span "CONTINUE" at bounding box center [967, 433] width 48 height 32
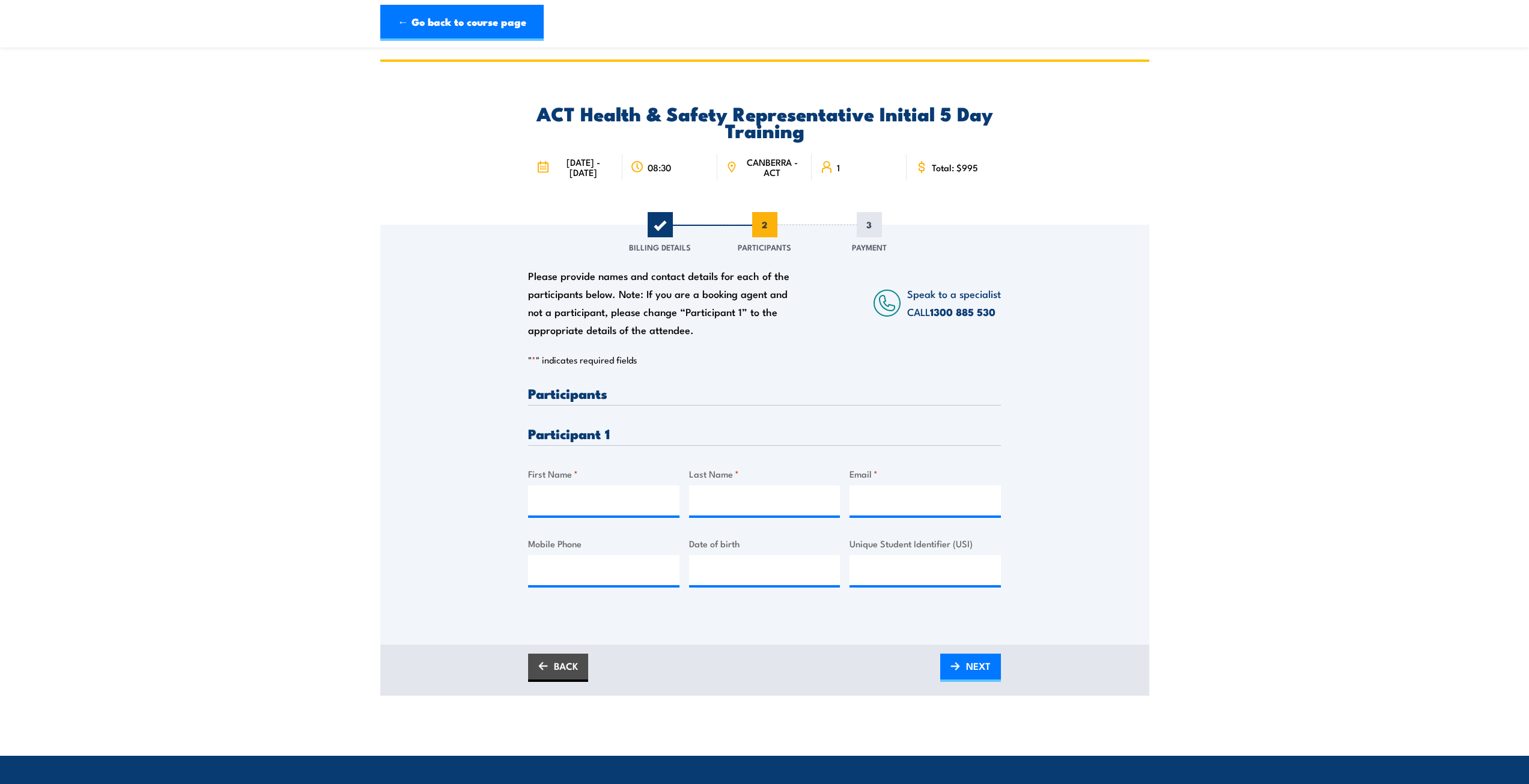
scroll to position [0, 0]
drag, startPoint x: 478, startPoint y: 28, endPoint x: 484, endPoint y: 19, distance: 10.8
click at [478, 28] on link "← Go back to course page" at bounding box center [462, 29] width 164 height 36
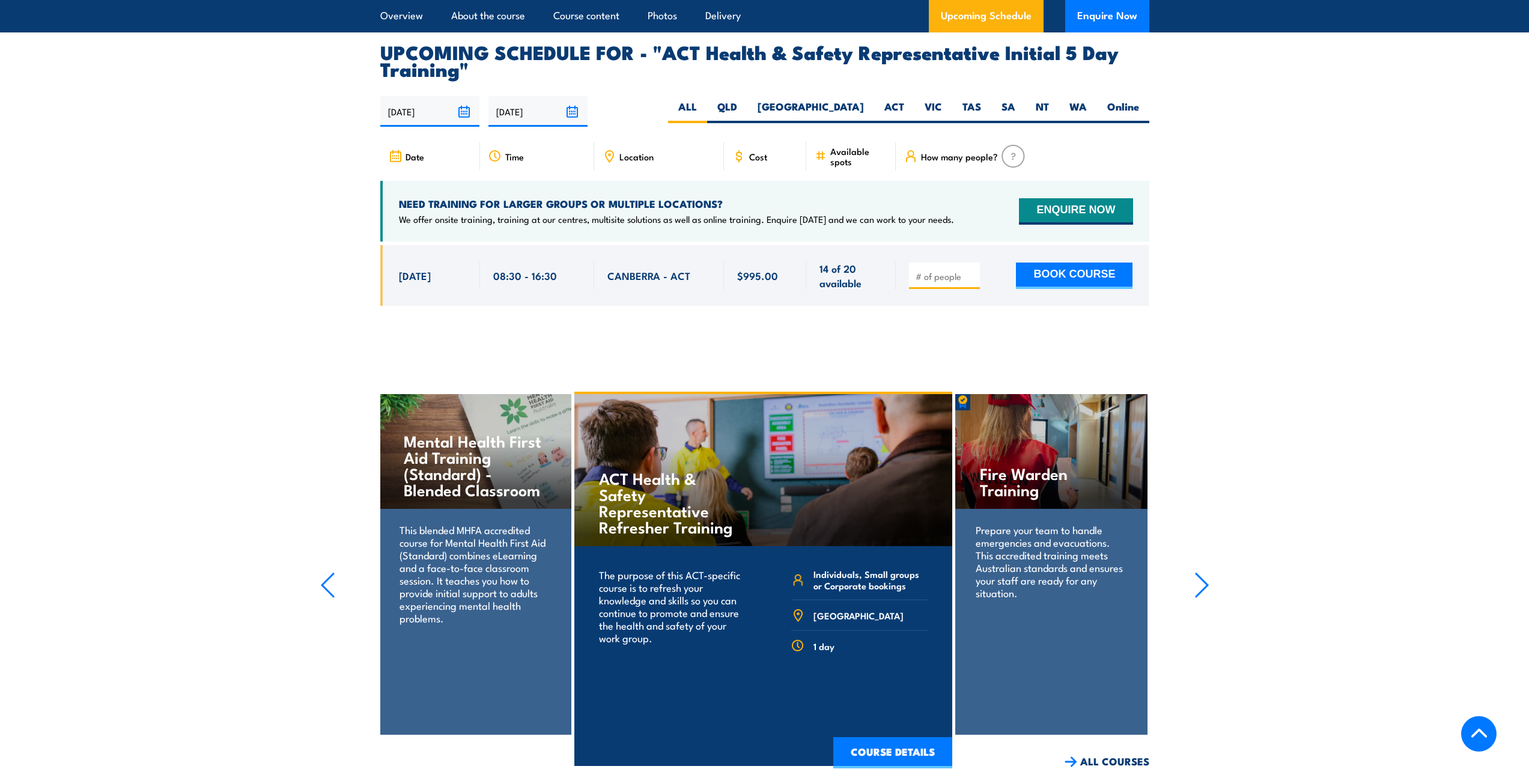
scroll to position [1983, 0]
